Goal: Task Accomplishment & Management: Use online tool/utility

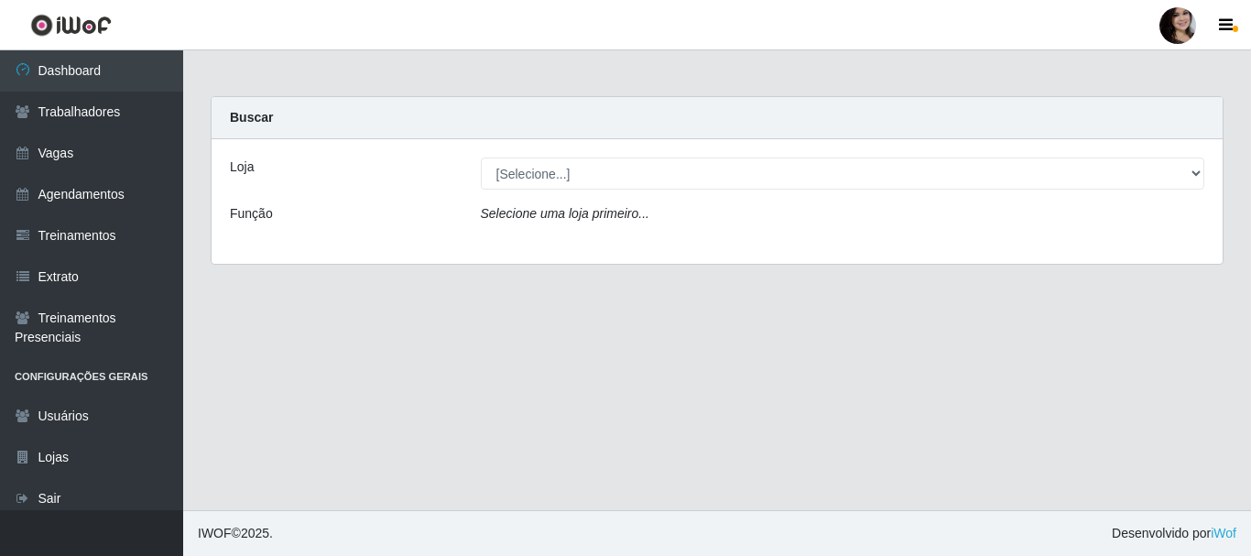
click at [732, 183] on select "[Selecione...] SuperFácil Atacado - [PERSON_NAME]" at bounding box center [843, 174] width 724 height 32
select select "399"
click at [481, 158] on select "[Selecione...] SuperFácil Atacado - [PERSON_NAME]" at bounding box center [843, 174] width 724 height 32
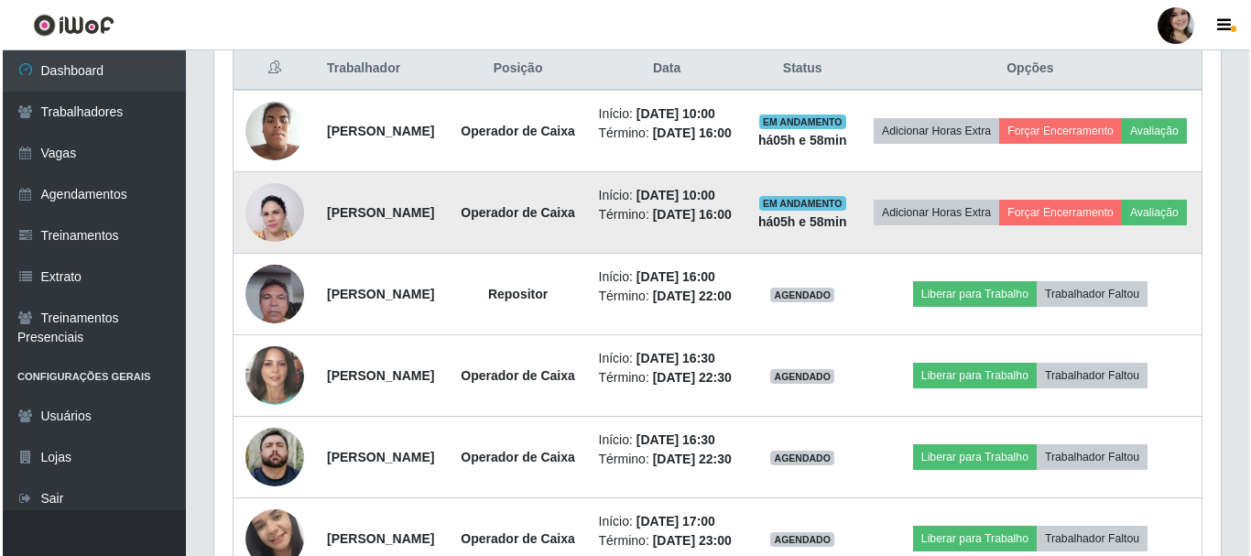
scroll to position [733, 0]
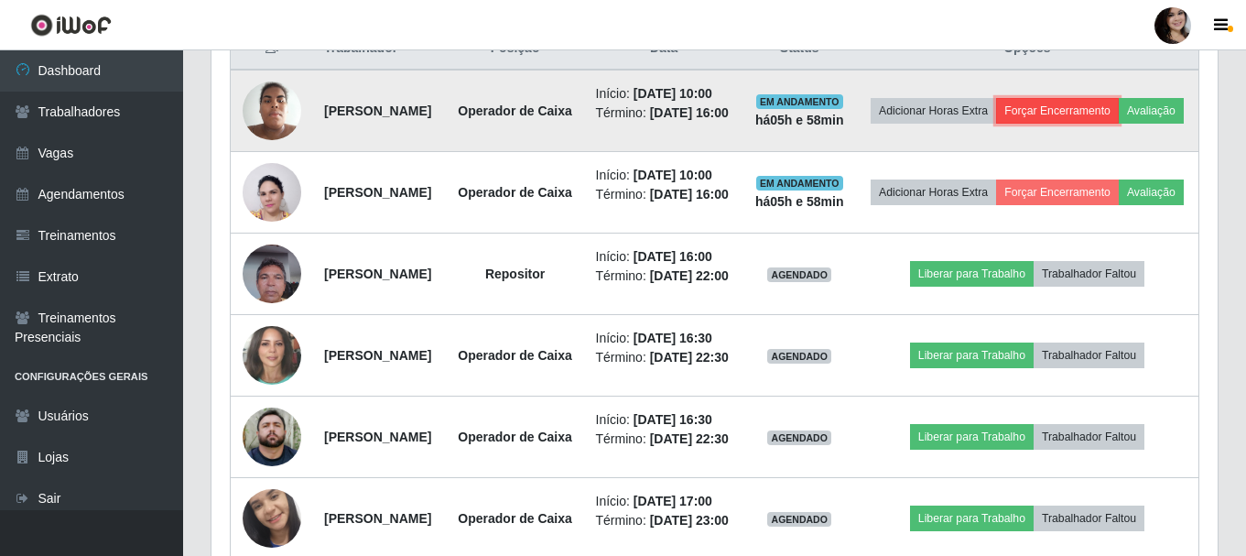
click at [1109, 112] on button "Forçar Encerramento" at bounding box center [1057, 111] width 123 height 26
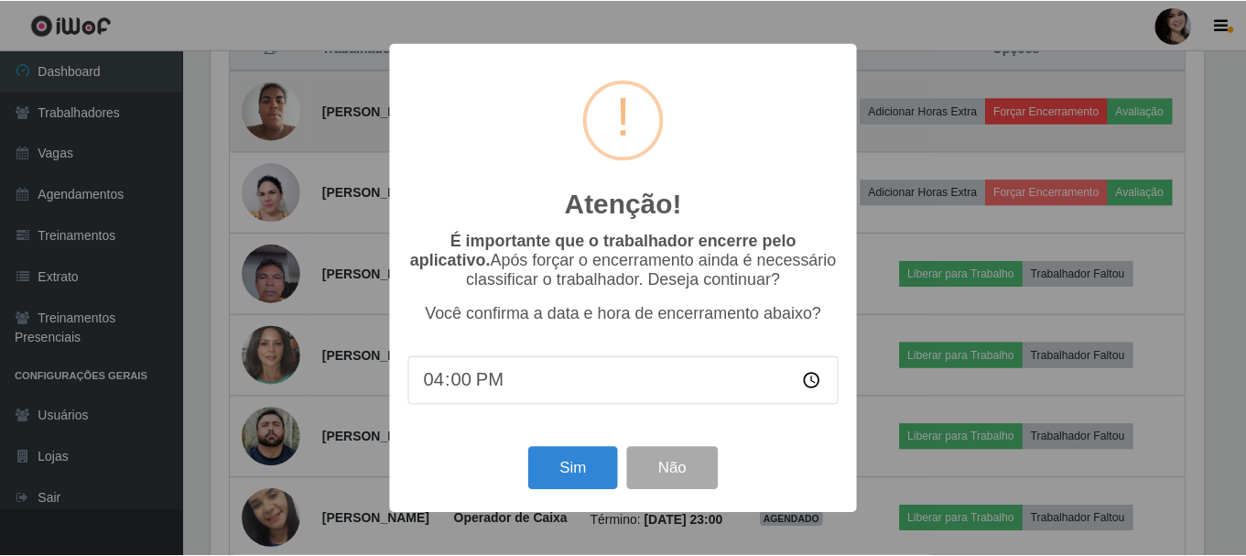
scroll to position [380, 997]
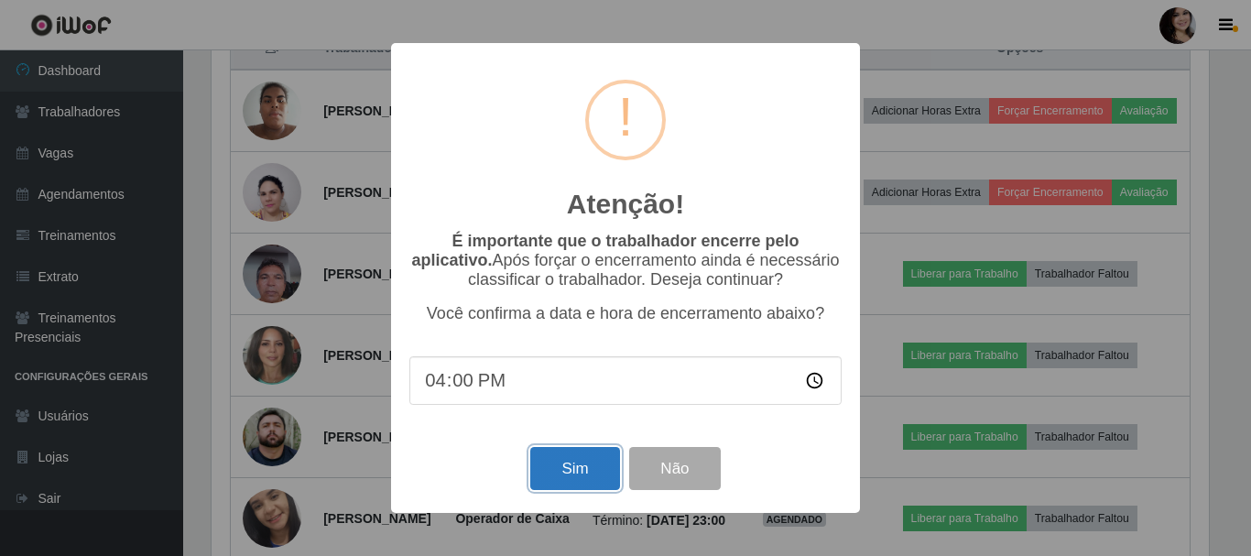
click at [593, 485] on button "Sim" at bounding box center [574, 468] width 89 height 43
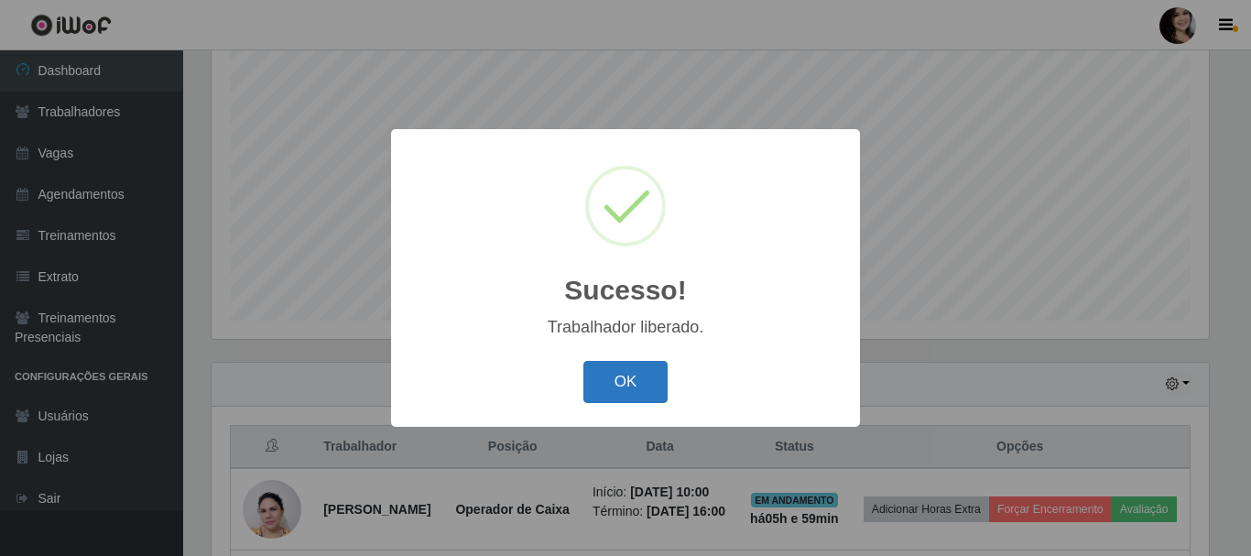
click at [657, 384] on button "OK" at bounding box center [625, 382] width 85 height 43
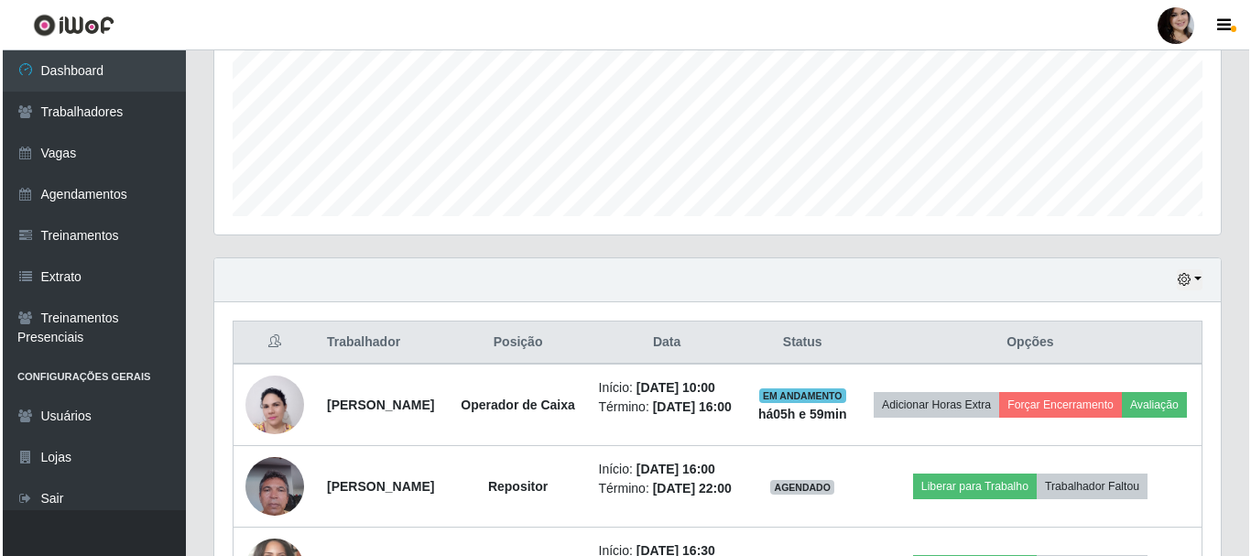
scroll to position [517, 0]
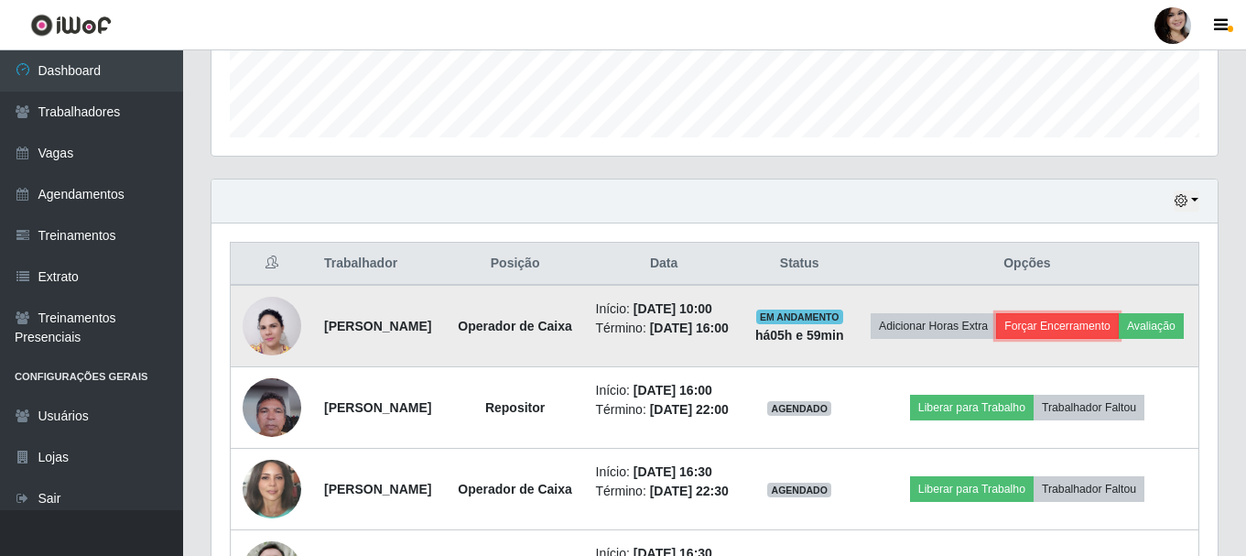
click at [1111, 336] on button "Forçar Encerramento" at bounding box center [1057, 326] width 123 height 26
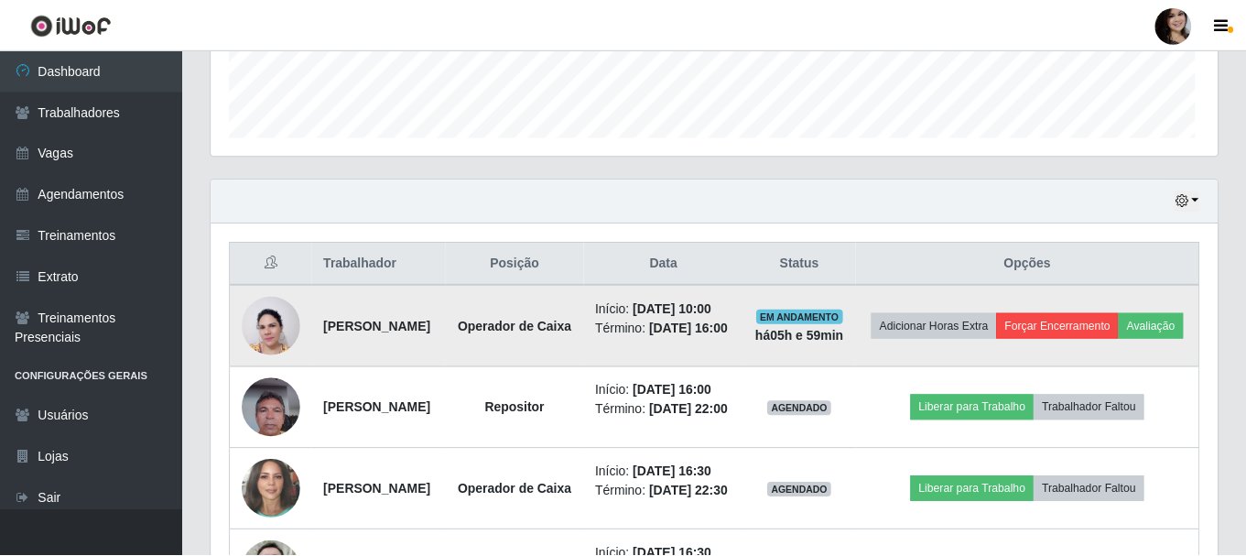
scroll to position [380, 997]
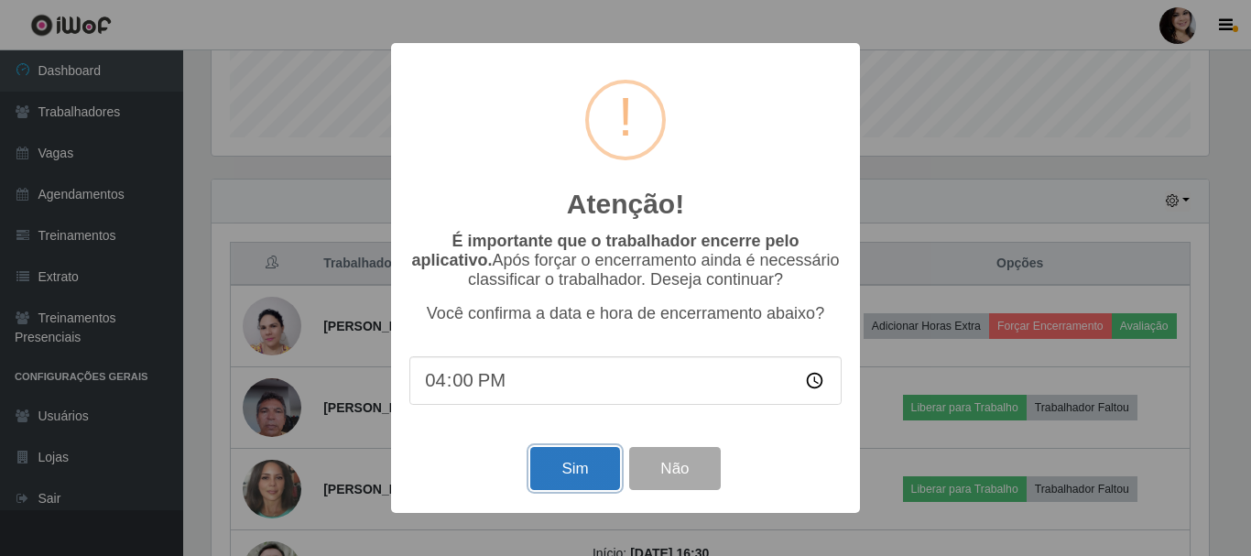
click at [591, 474] on button "Sim" at bounding box center [574, 468] width 89 height 43
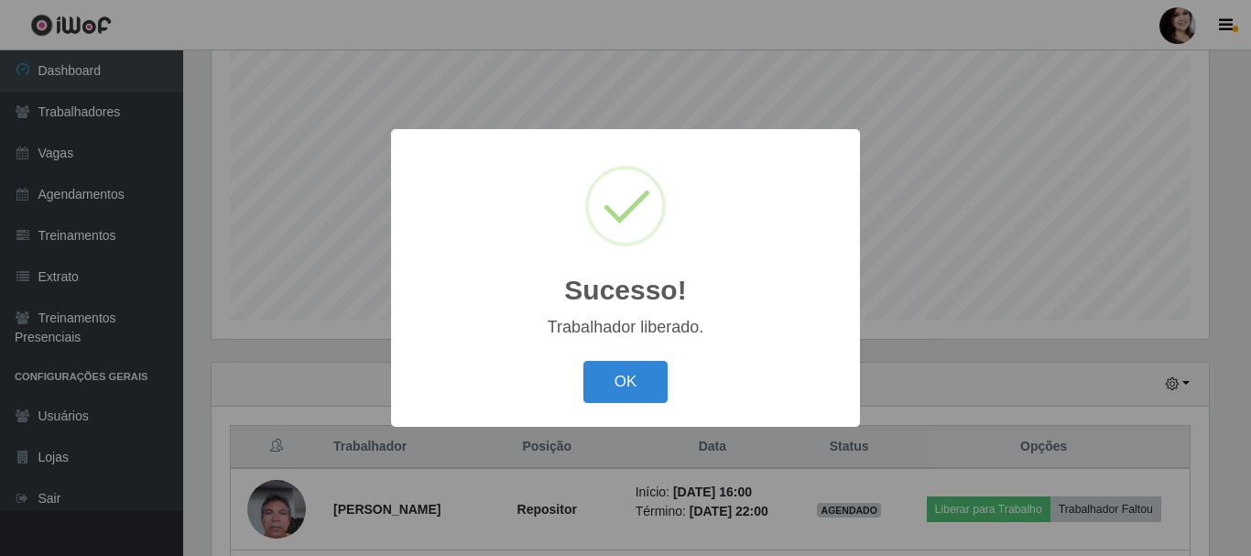
click at [583, 361] on button "OK" at bounding box center [625, 382] width 85 height 43
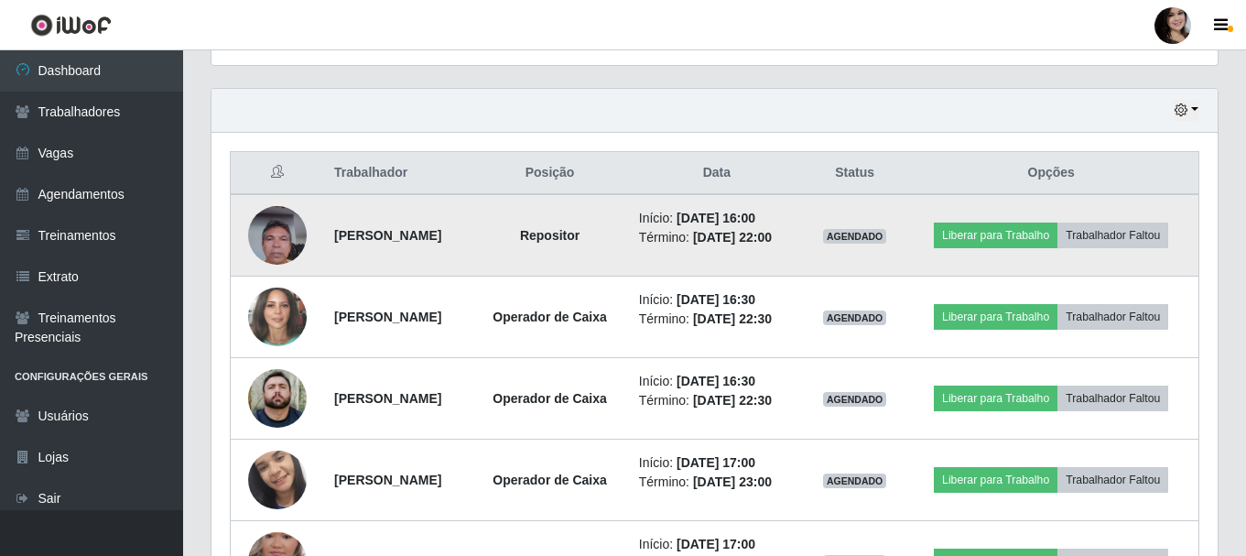
scroll to position [609, 0]
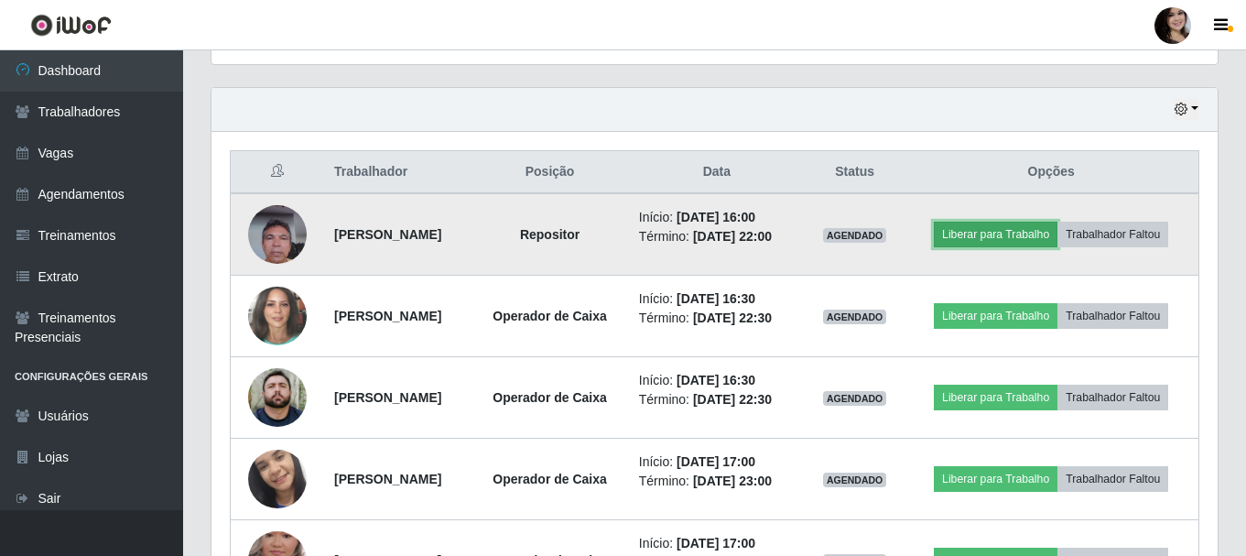
click at [1010, 244] on button "Liberar para Trabalho" at bounding box center [996, 235] width 124 height 26
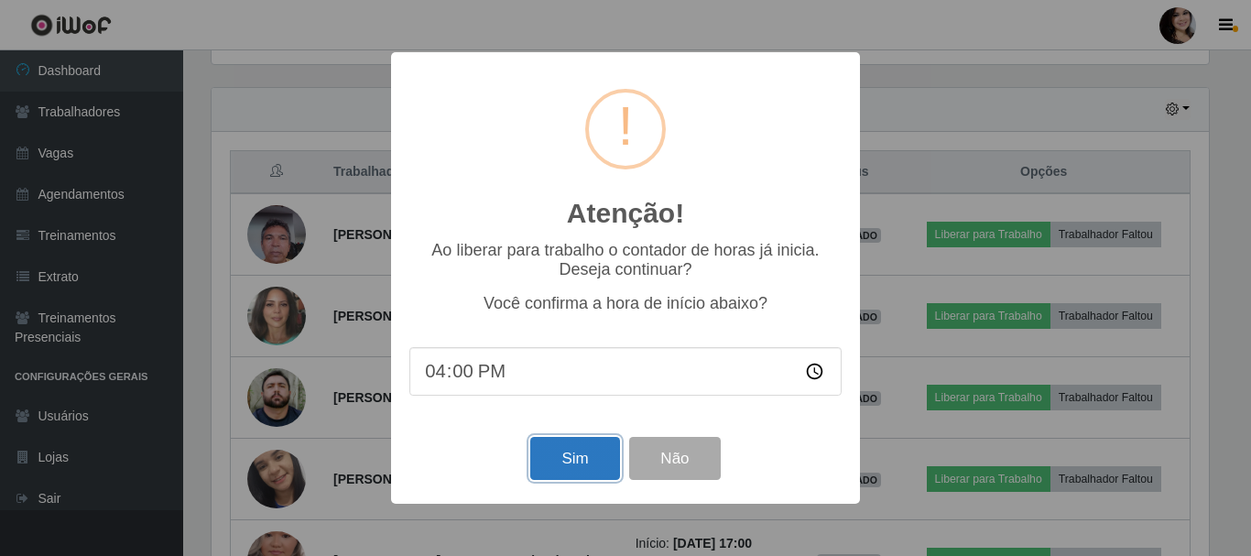
click at [586, 451] on button "Sim" at bounding box center [574, 458] width 89 height 43
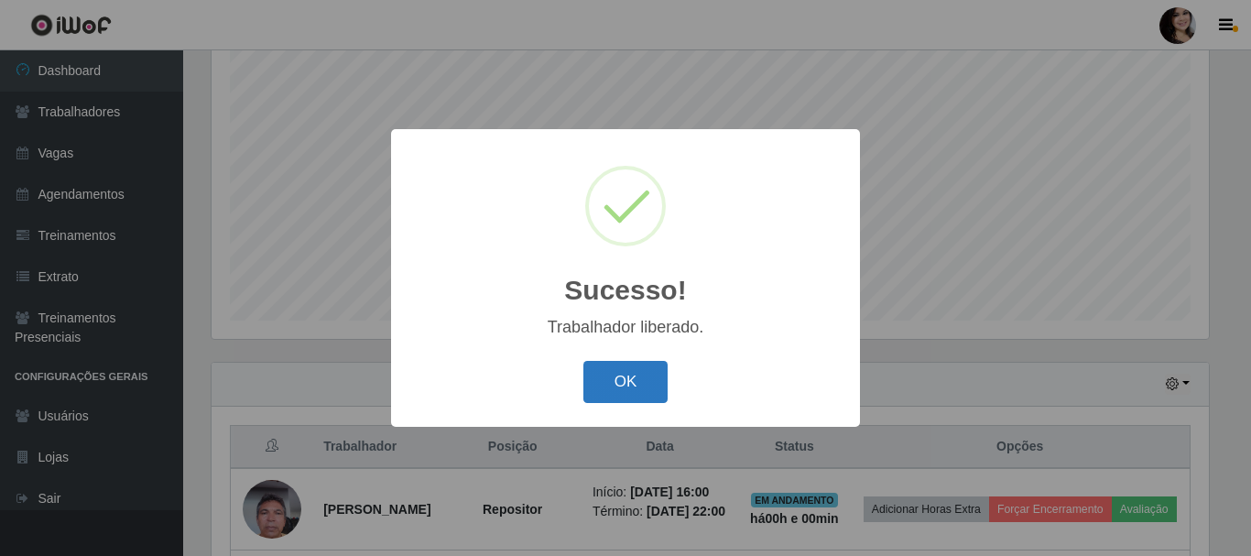
click at [603, 375] on button "OK" at bounding box center [625, 382] width 85 height 43
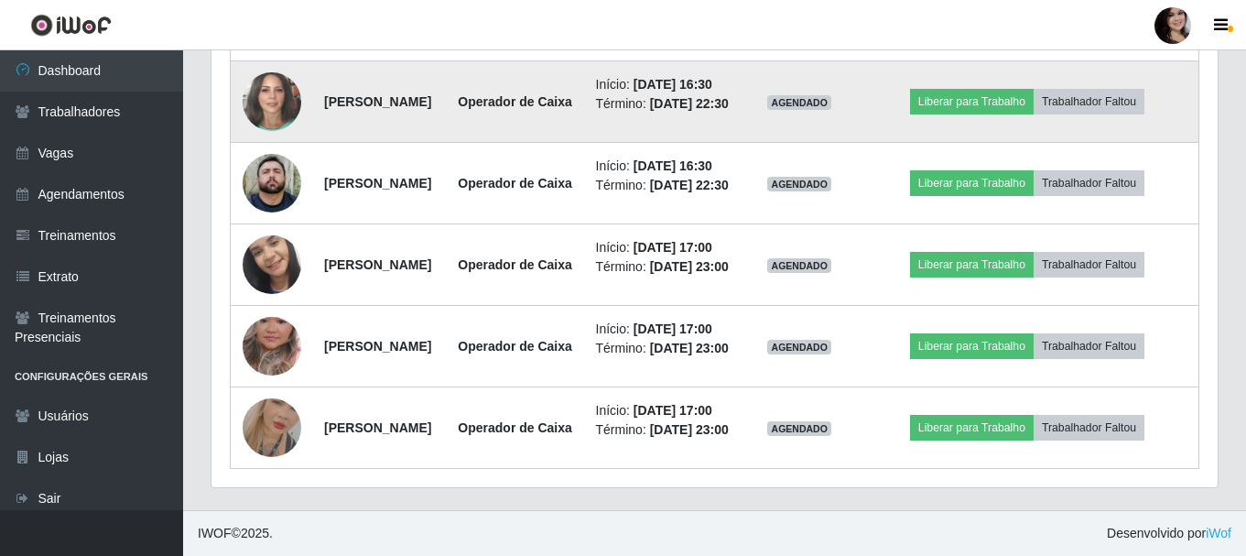
scroll to position [884, 0]
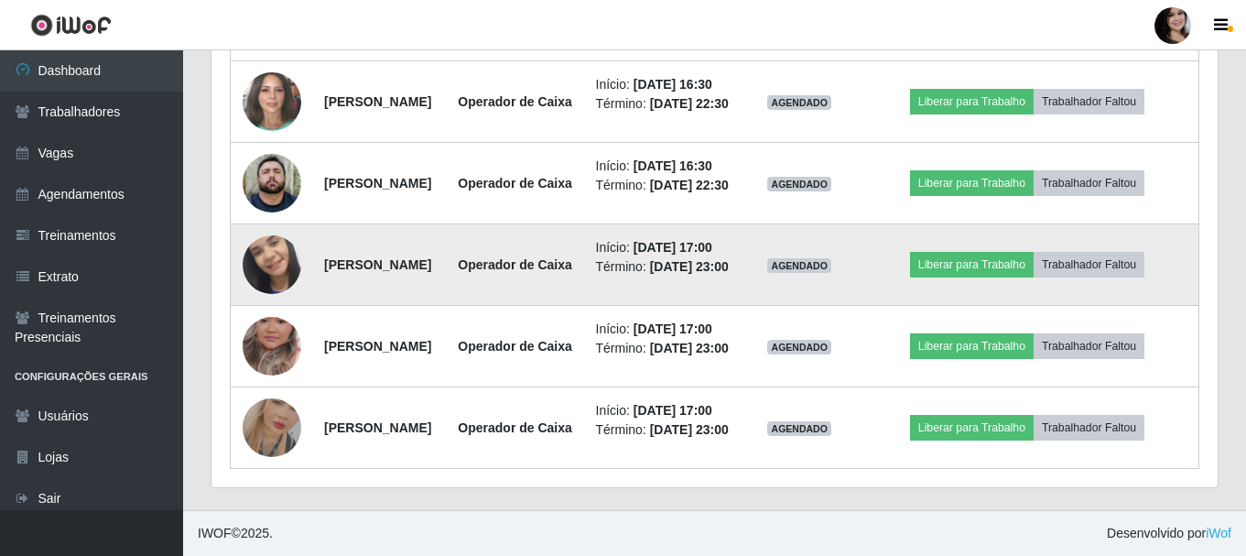
click at [270, 308] on img at bounding box center [272, 265] width 59 height 130
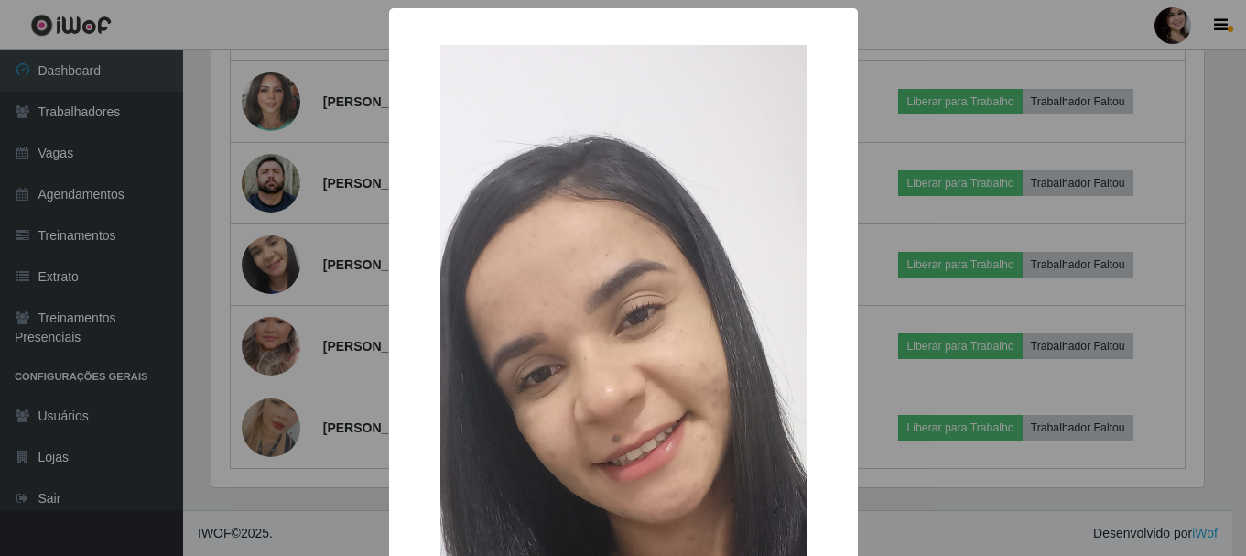
scroll to position [380, 997]
click at [353, 270] on div "× OK Cancel" at bounding box center [625, 278] width 1251 height 556
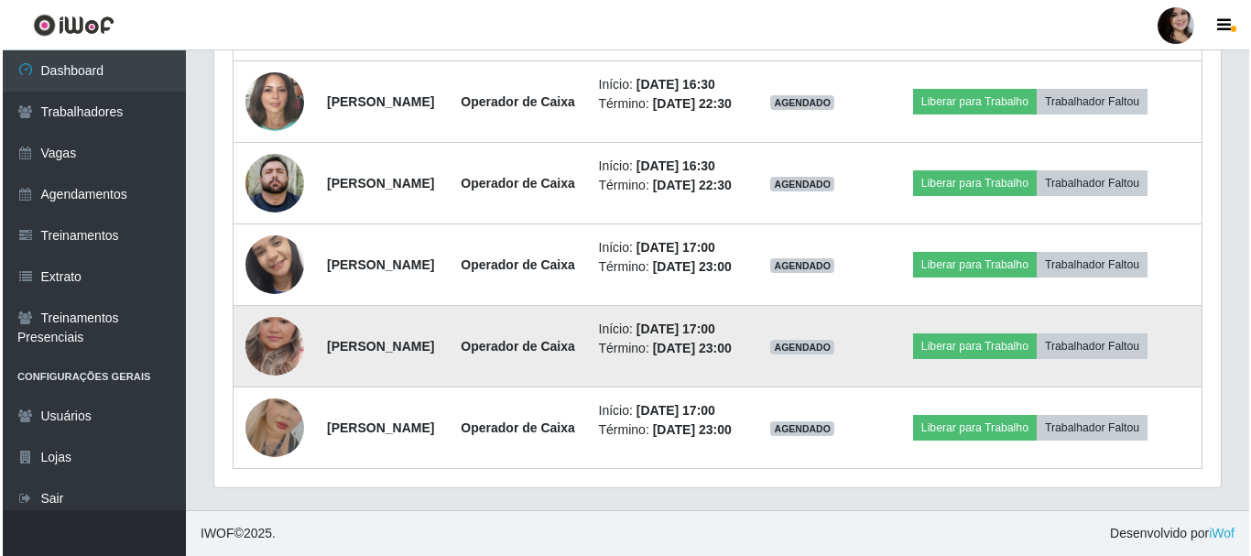
scroll to position [1021, 0]
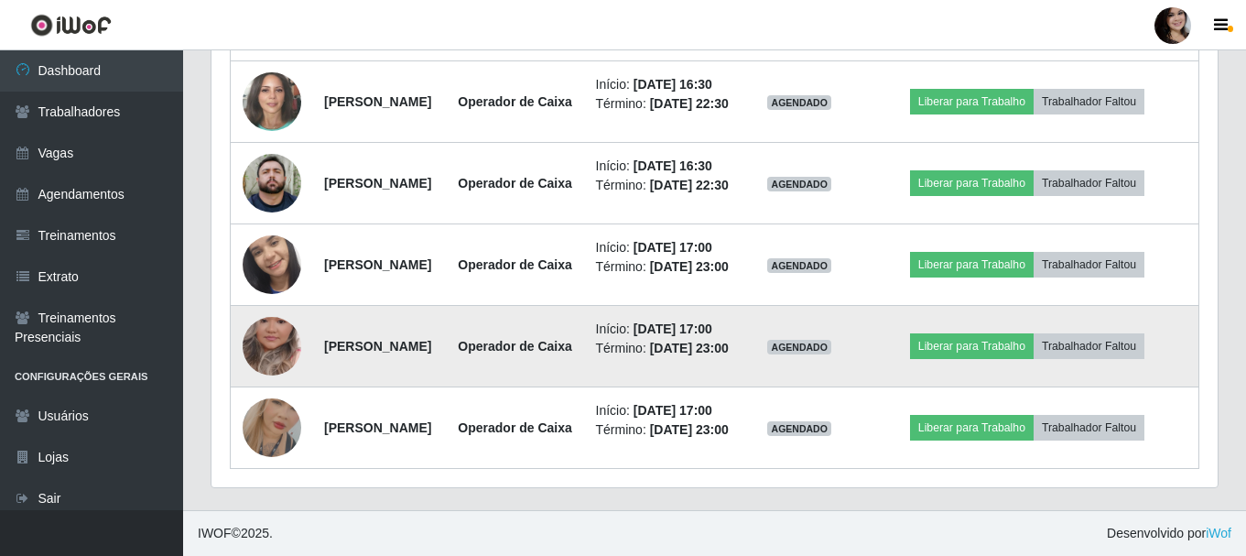
click at [270, 299] on img at bounding box center [272, 346] width 59 height 104
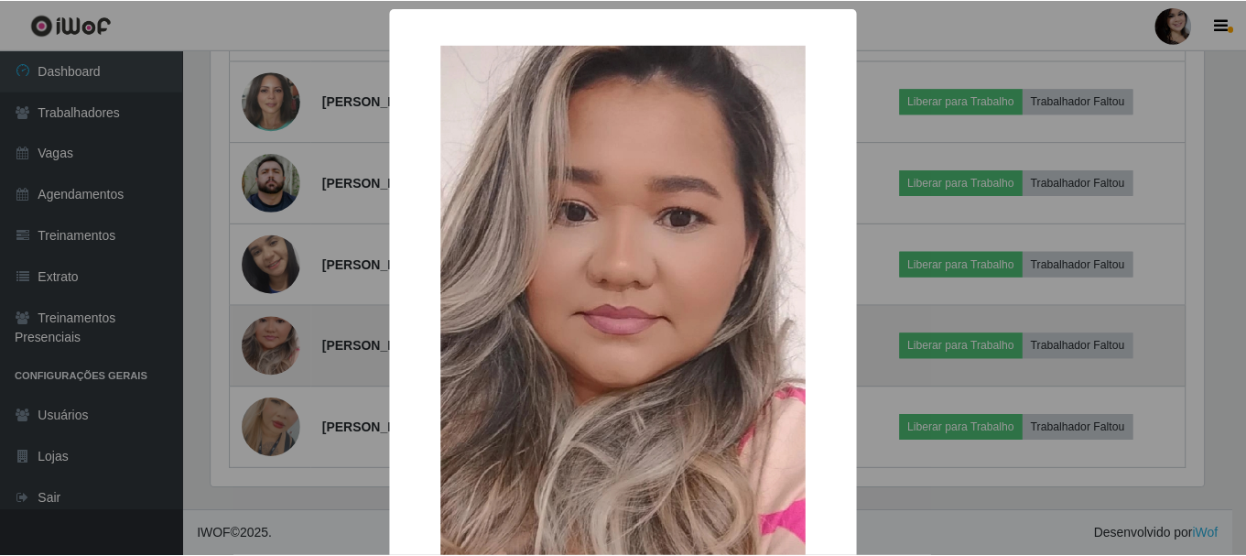
scroll to position [380, 997]
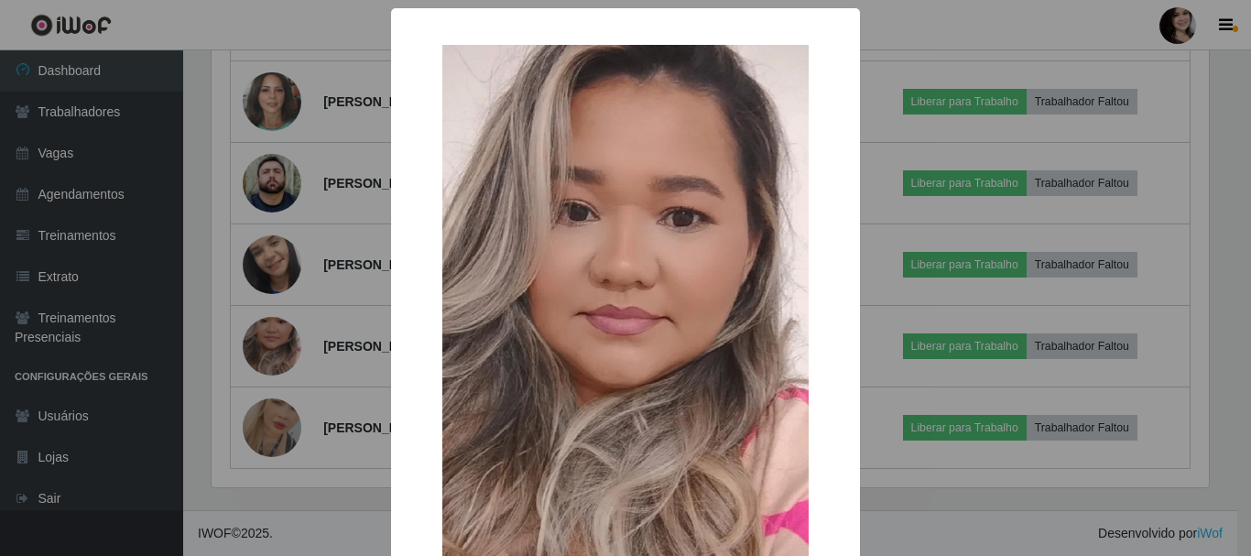
click at [332, 244] on div "× OK Cancel" at bounding box center [625, 278] width 1251 height 556
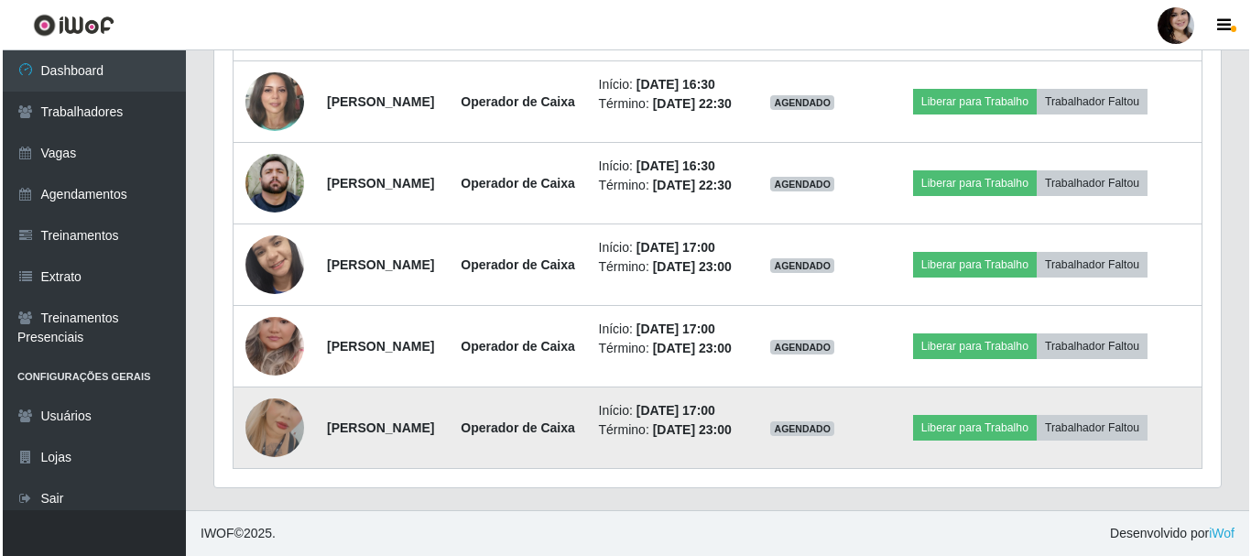
scroll to position [380, 1006]
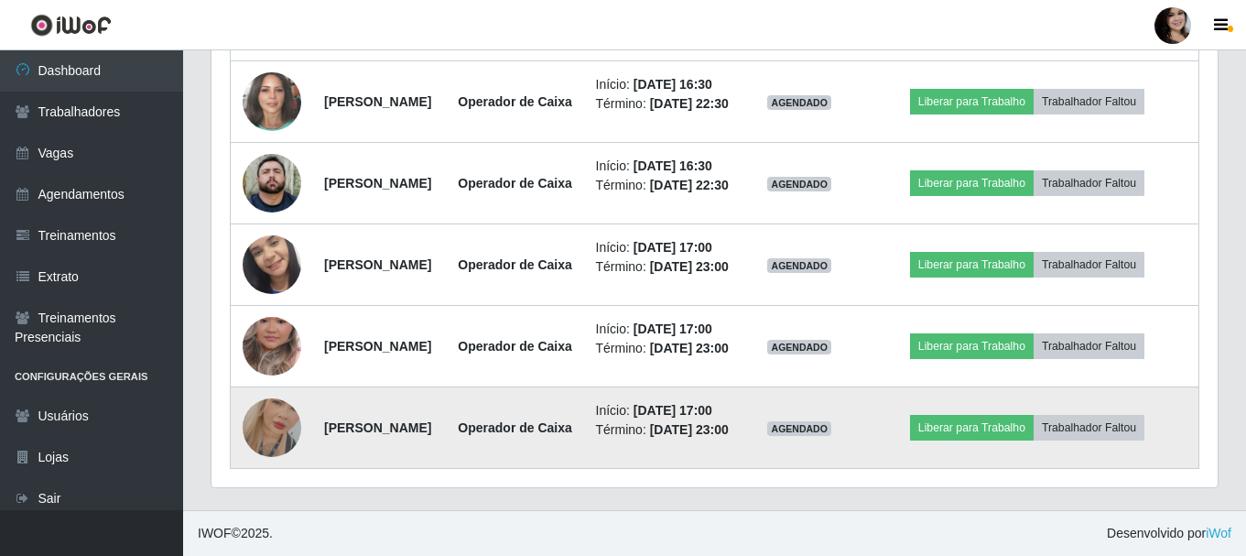
click at [274, 390] on img at bounding box center [272, 427] width 59 height 104
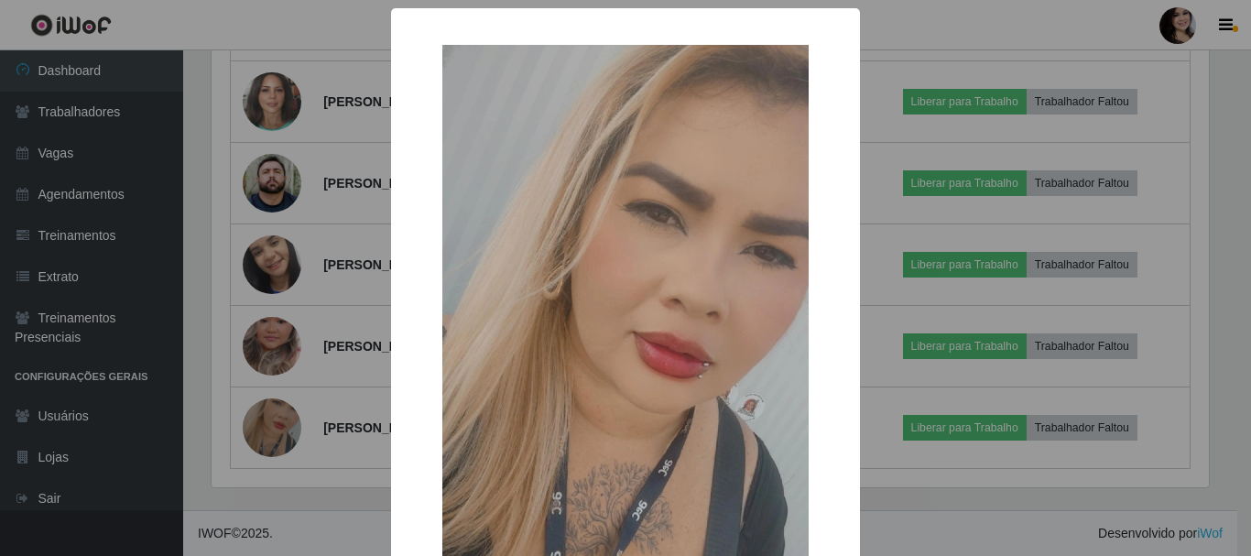
click at [369, 291] on div "× OK Cancel" at bounding box center [625, 278] width 1251 height 556
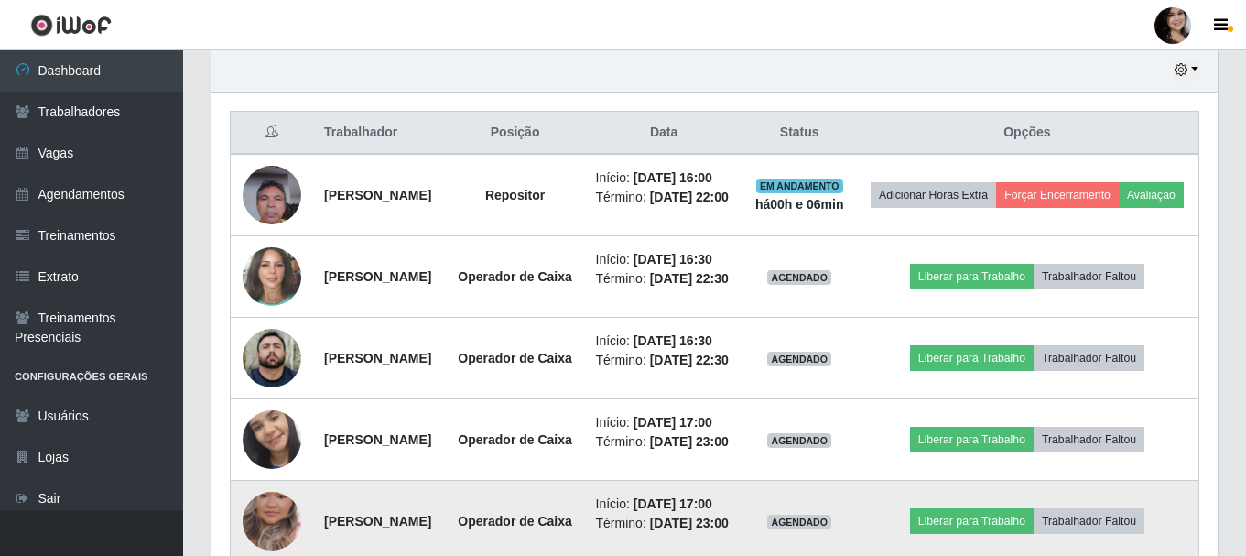
scroll to position [655, 0]
